Goal: Feedback & Contribution: Contribute content

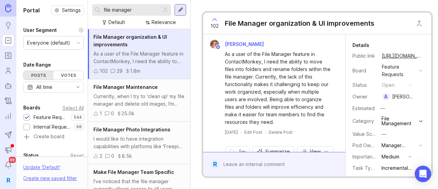
scroll to position [215, 0]
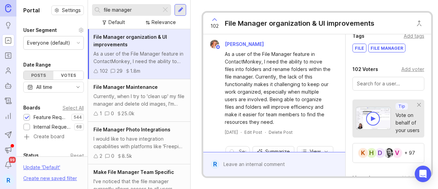
click at [128, 11] on input "file manager" at bounding box center [131, 10] width 55 height 8
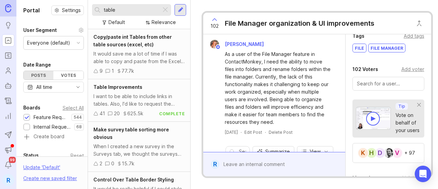
scroll to position [215, 0]
type input "table"
click at [129, 107] on div "Table Improvements I want to be able to include links in tables. Also, I'd like…" at bounding box center [139, 100] width 102 height 42
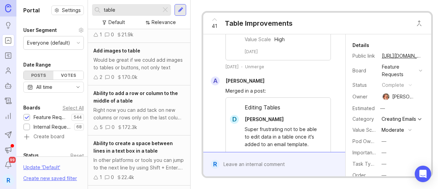
scroll to position [205, 0]
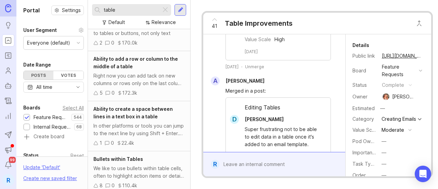
click at [131, 72] on div "Right now you can add tack on new columns or rows only on the last column or la…" at bounding box center [138, 79] width 91 height 15
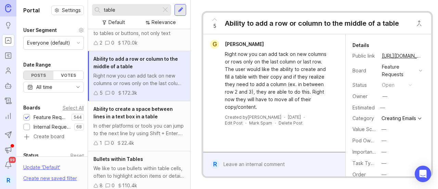
click at [98, 92] on div "5" at bounding box center [97, 93] width 9 height 8
click at [96, 93] on icon at bounding box center [95, 92] width 5 height 5
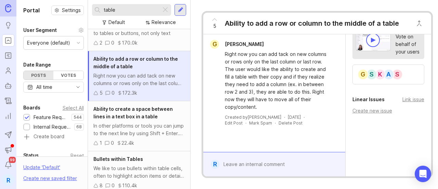
scroll to position [202, 0]
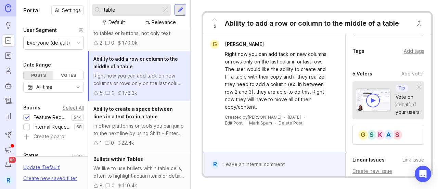
click at [411, 75] on div "Add voter" at bounding box center [412, 74] width 23 height 8
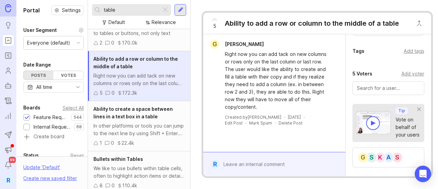
click at [415, 76] on div "Add voter" at bounding box center [412, 74] width 23 height 8
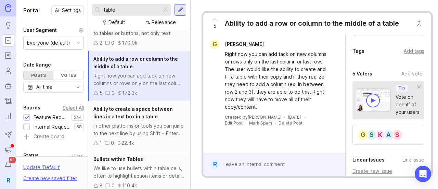
click at [413, 77] on div "Add voter" at bounding box center [412, 74] width 23 height 8
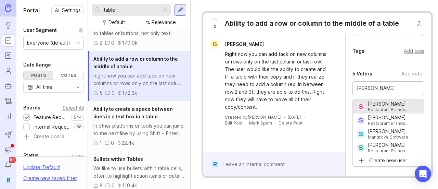
type input "[PERSON_NAME]"
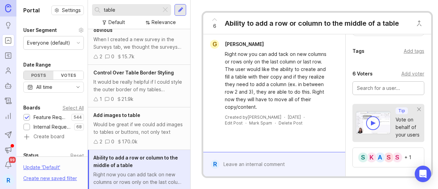
scroll to position [103, 0]
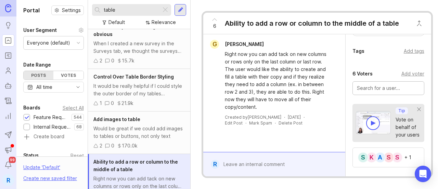
click at [146, 84] on div "It would be really helpful if I could style the outer border of my tables diffe…" at bounding box center [138, 89] width 91 height 15
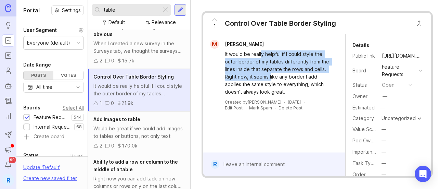
drag, startPoint x: 261, startPoint y: 54, endPoint x: 268, endPoint y: 65, distance: 13.3
click at [269, 68] on div "It would be really helpful if I could style the outer border of my tables diffe…" at bounding box center [278, 72] width 106 height 45
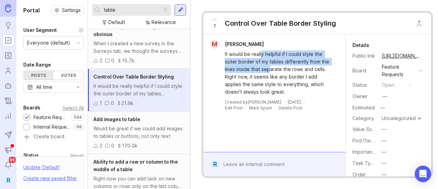
drag, startPoint x: 269, startPoint y: 63, endPoint x: 149, endPoint y: 55, distance: 120.0
click at [268, 63] on div "It would be really helpful if I could style the outer border of my tables diffe…" at bounding box center [278, 72] width 106 height 45
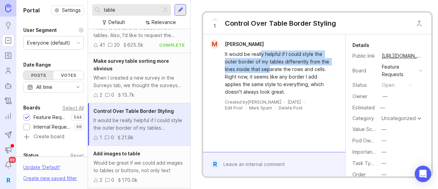
click at [131, 69] on div "Make survey table sorting more obvious" at bounding box center [138, 64] width 91 height 15
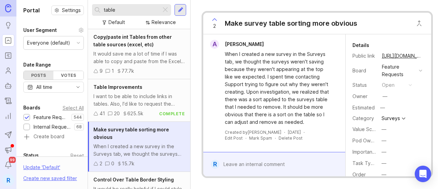
click at [129, 100] on div "I want to be able to include links in tables. Also, I'd like to request the abi…" at bounding box center [138, 99] width 91 height 15
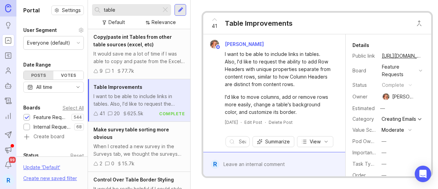
click at [144, 59] on div "It would save me a lot of time if I was able to copy and paste from the Excel r…" at bounding box center [138, 57] width 91 height 15
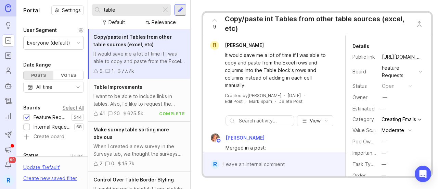
click at [133, 86] on span "Table Improvements" at bounding box center [117, 87] width 49 height 6
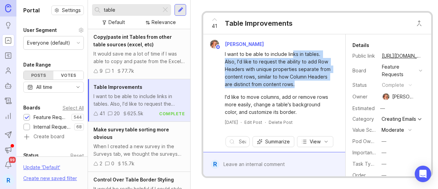
drag, startPoint x: 293, startPoint y: 57, endPoint x: 301, endPoint y: 88, distance: 31.8
click at [301, 88] on div "I want to be able to include links in tables. Also, I'd like to request the abi…" at bounding box center [278, 69] width 106 height 38
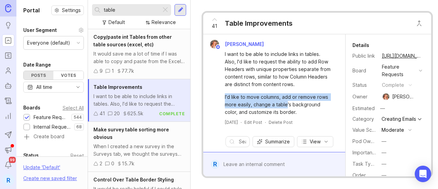
drag, startPoint x: 298, startPoint y: 115, endPoint x: 293, endPoint y: 93, distance: 22.3
click at [293, 93] on div "I want to be able to include links in tables. Also, I'd like to request the abi…" at bounding box center [278, 82] width 106 height 65
click at [293, 88] on div "I want to be able to include links in tables. Also, I'd like to request the abi…" at bounding box center [278, 69] width 106 height 38
drag, startPoint x: 274, startPoint y: 111, endPoint x: 278, endPoint y: 116, distance: 6.4
click at [278, 116] on div "I'd like to move columns, add or remove rows more easily, change a table's back…" at bounding box center [278, 104] width 106 height 23
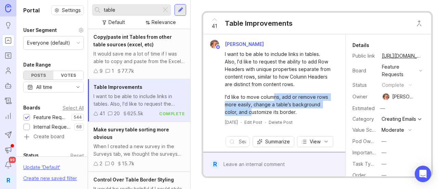
click at [293, 109] on div "I'd like to move columns, add or remove rows more easily, change a table's back…" at bounding box center [278, 104] width 106 height 23
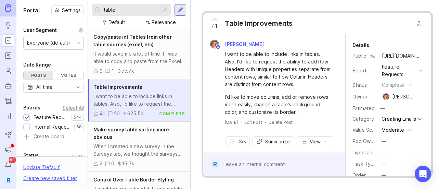
click at [167, 9] on div at bounding box center [165, 9] width 8 height 9
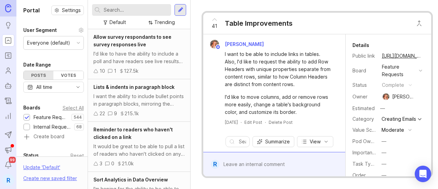
click at [140, 10] on input "text" at bounding box center [136, 10] width 65 height 8
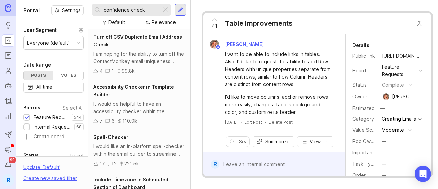
click at [140, 10] on input "confidence check" at bounding box center [131, 10] width 55 height 8
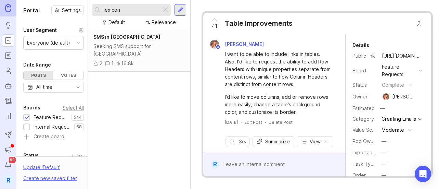
type input "lexicon"
click at [165, 11] on div at bounding box center [165, 9] width 8 height 9
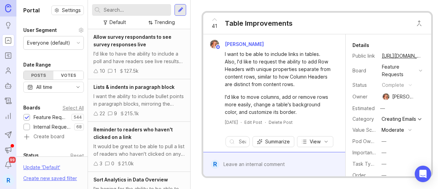
click at [180, 8] on div at bounding box center [180, 10] width 5 height 6
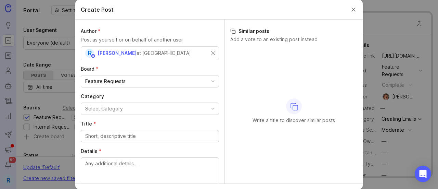
click at [161, 49] on div "R [PERSON_NAME] at [GEOGRAPHIC_DATA]" at bounding box center [140, 53] width 111 height 9
click at [167, 51] on div "at [GEOGRAPHIC_DATA]" at bounding box center [164, 53] width 54 height 8
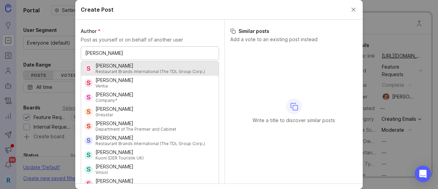
type input "[PERSON_NAME]"
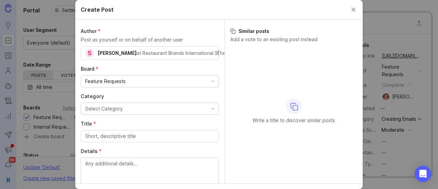
click at [151, 108] on button "Select Category" at bounding box center [150, 108] width 138 height 12
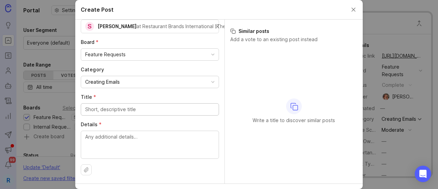
click at [128, 108] on input "Title *" at bounding box center [149, 109] width 129 height 8
type input "Custom Lexicon"
click at [145, 147] on textarea "Details *" at bounding box center [149, 144] width 129 height 23
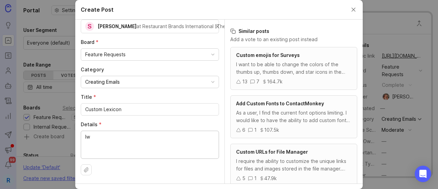
type textarea "I"
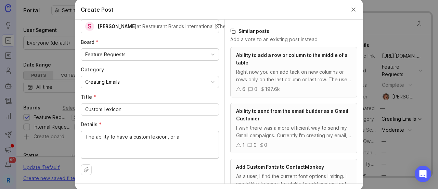
click at [190, 134] on textarea "The ability to have a custom lexicon, or a" at bounding box center [149, 144] width 129 height 23
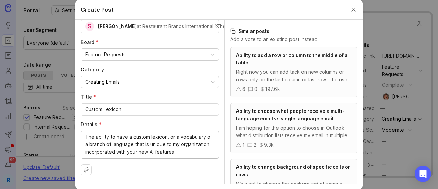
drag, startPoint x: 160, startPoint y: 135, endPoint x: 187, endPoint y: 146, distance: 29.2
click at [187, 147] on textarea "The ability to have a custom lexicon, or a vocabulary of a branch of language t…" at bounding box center [149, 144] width 129 height 23
drag, startPoint x: 188, startPoint y: 137, endPoint x: 183, endPoint y: 142, distance: 7.5
click at [188, 137] on textarea "The ability to have a custom lexicon, or a vocabulary of a branch of language t…" at bounding box center [149, 144] width 129 height 23
click at [181, 149] on textarea "The ability to have a custom lexicon, or a vocabulary of a branch of language t…" at bounding box center [149, 144] width 129 height 23
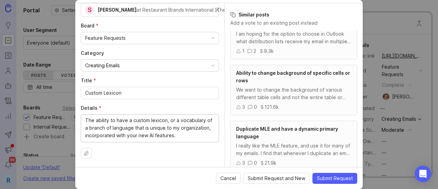
scroll to position [103, 0]
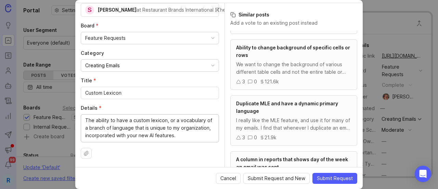
type textarea "The ability to have a custom lexicon, or a vocabulary of a branch of language t…"
click at [335, 171] on div "Cancel Submit Request and New Submit Request" at bounding box center [218, 178] width 287 height 22
click at [334, 180] on span "Submit Request" at bounding box center [335, 178] width 36 height 7
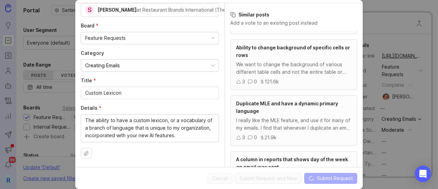
scroll to position [30, 0]
